Goal: Book appointment/travel/reservation

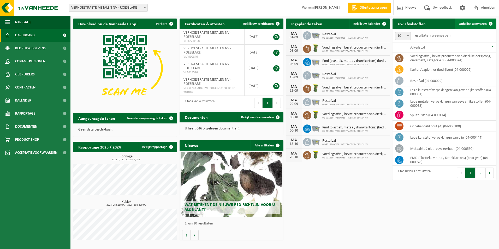
click at [470, 26] on link "Ophaling aanvragen" at bounding box center [474, 24] width 41 height 10
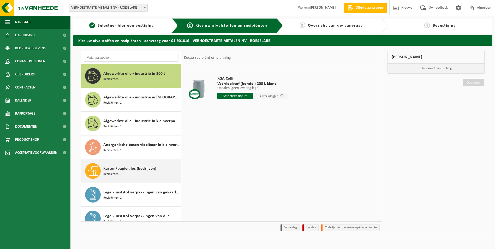
click at [114, 167] on span "Karton/papier, los (bedrijven)" at bounding box center [129, 168] width 53 height 6
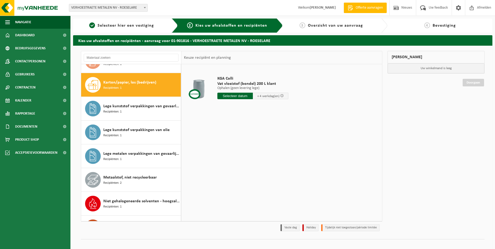
scroll to position [95, 0]
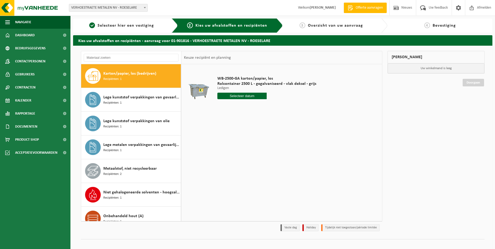
click at [241, 97] on input "text" at bounding box center [242, 96] width 50 height 7
click at [278, 107] on icon at bounding box center [276, 108] width 8 height 8
click at [222, 125] on div "1" at bounding box center [222, 125] width 9 height 8
type input "Van 2025-09-01"
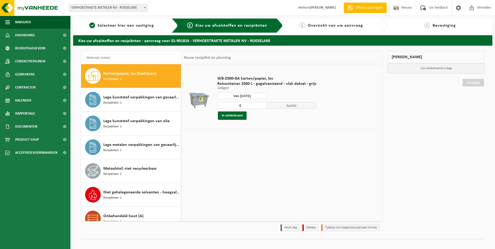
click at [261, 107] on input "4" at bounding box center [242, 105] width 50 height 7
click at [261, 107] on input "3" at bounding box center [242, 105] width 50 height 7
type input "2"
click at [261, 107] on input "2" at bounding box center [242, 105] width 50 height 7
click at [239, 116] on button "In winkelmand" at bounding box center [232, 115] width 29 height 8
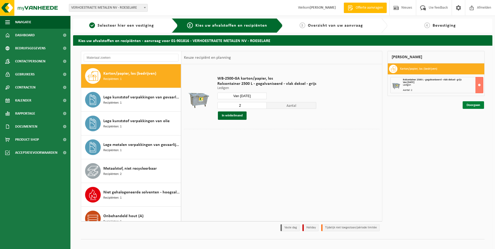
click at [470, 107] on link "Doorgaan" at bounding box center [472, 105] width 21 height 8
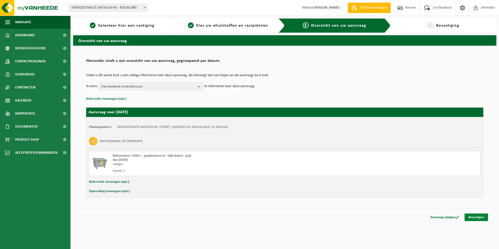
click at [477, 219] on link "Bevestigen" at bounding box center [475, 217] width 23 height 8
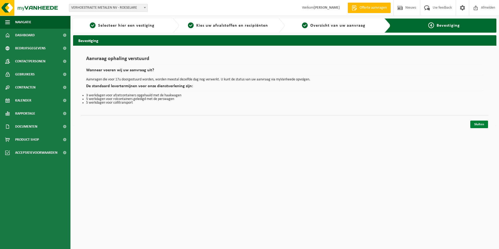
click at [478, 126] on link "Sluiten" at bounding box center [479, 125] width 18 height 8
